Goal: Transaction & Acquisition: Subscribe to service/newsletter

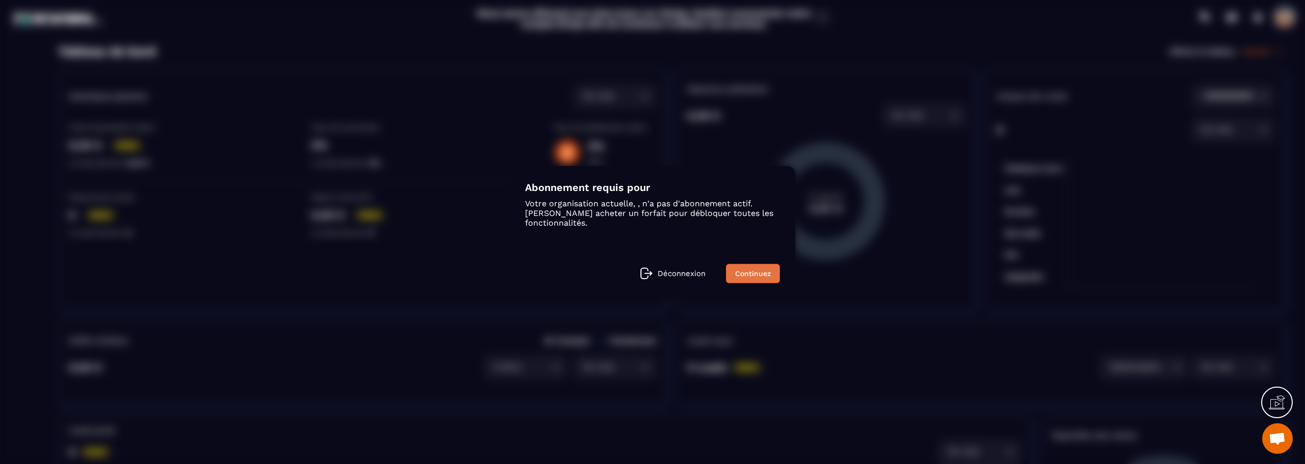
click at [748, 271] on link "Continuez" at bounding box center [753, 273] width 54 height 19
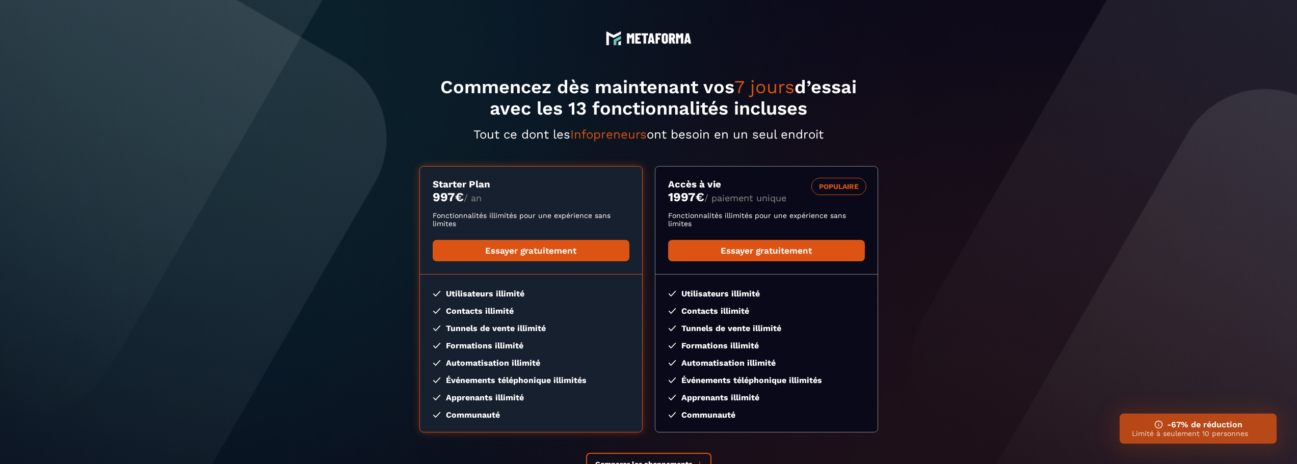
click at [1063, 301] on section "Commencez dès maintenant vos 7 jours d’essai avec les 13 fonctionnalités inclus…" at bounding box center [648, 278] width 1297 height 557
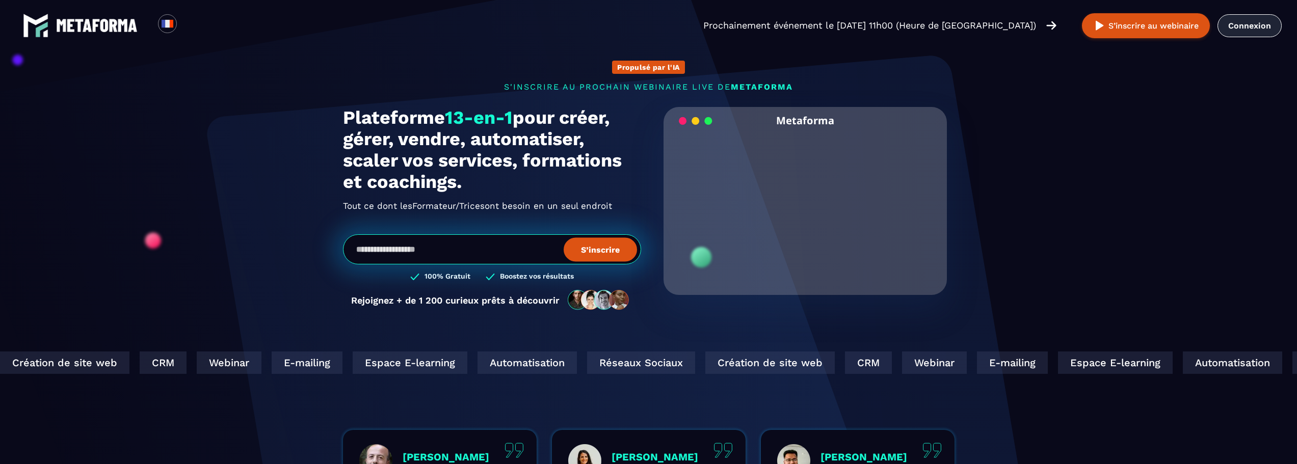
click at [1244, 27] on link "Connexion" at bounding box center [1250, 25] width 64 height 23
click at [1262, 23] on link "Connexion" at bounding box center [1250, 25] width 64 height 23
